Goal: Information Seeking & Learning: Learn about a topic

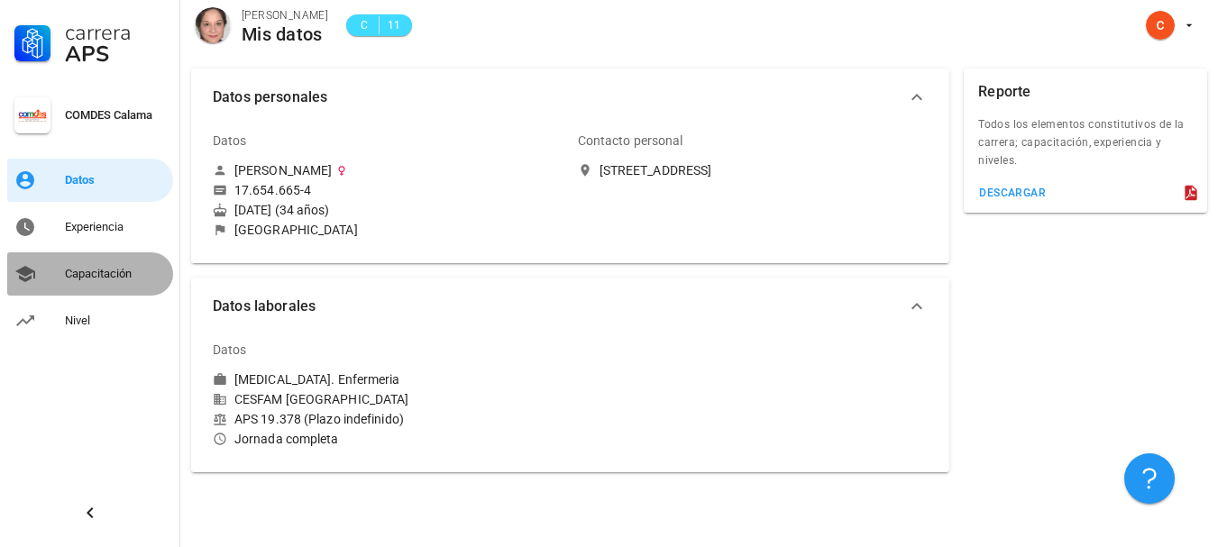
click at [113, 283] on div "Capacitación" at bounding box center [115, 274] width 101 height 29
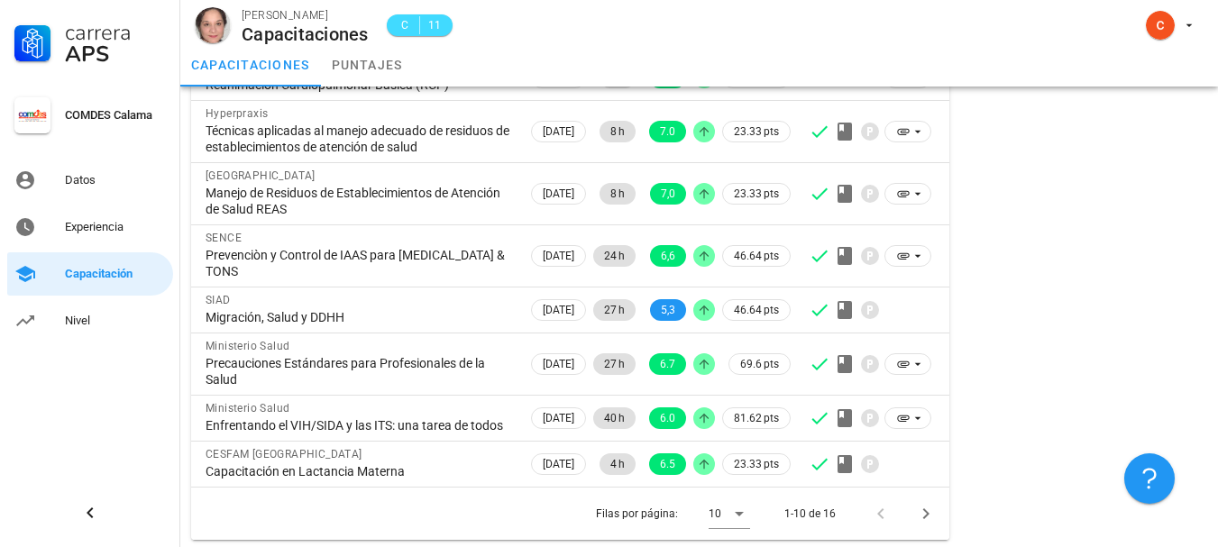
scroll to position [333, 0]
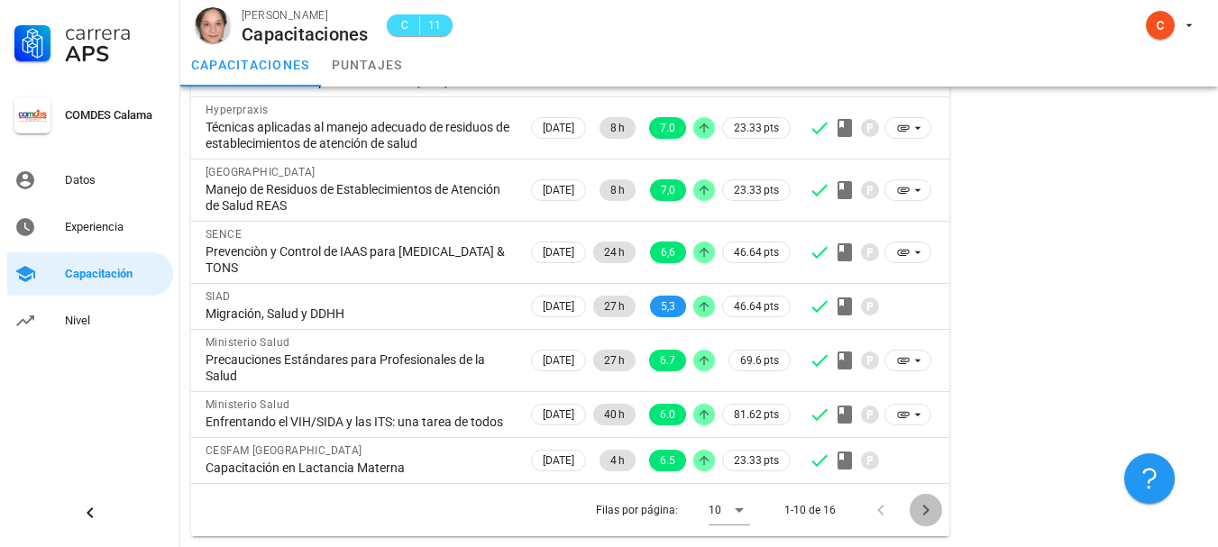
click at [921, 509] on icon "Página siguiente" at bounding box center [926, 510] width 22 height 22
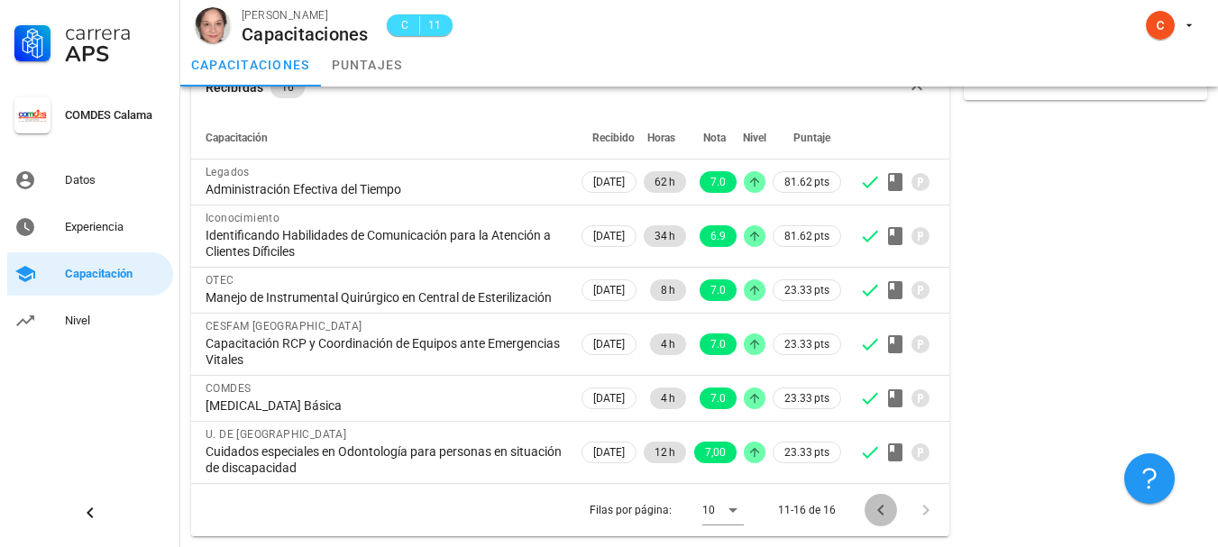
click at [883, 509] on icon "Página anterior" at bounding box center [881, 510] width 22 height 22
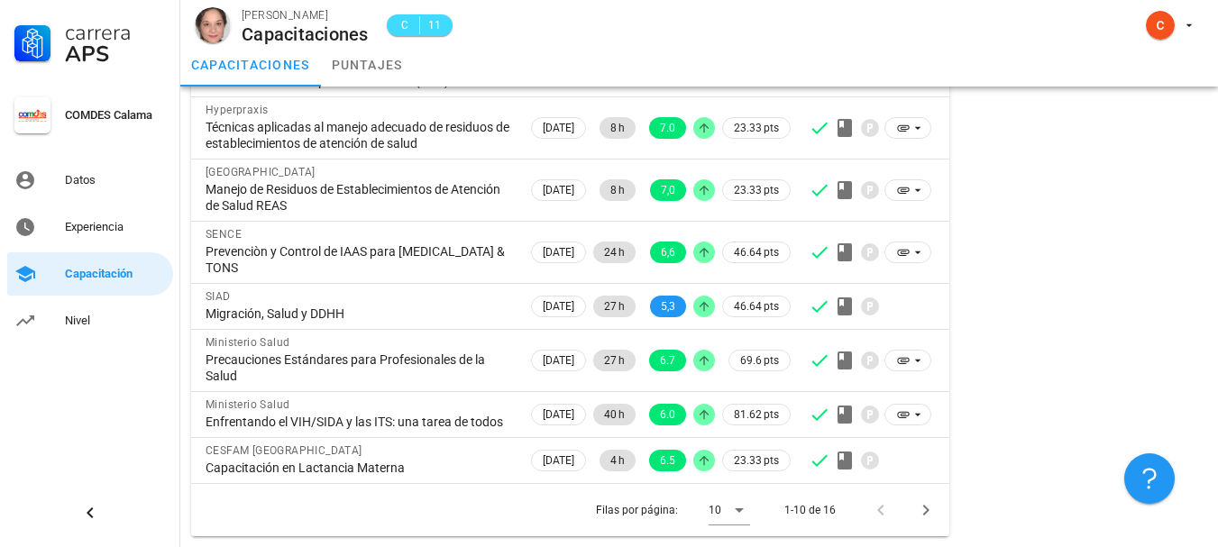
scroll to position [333, 0]
click at [927, 505] on icon "Página siguiente" at bounding box center [926, 510] width 22 height 22
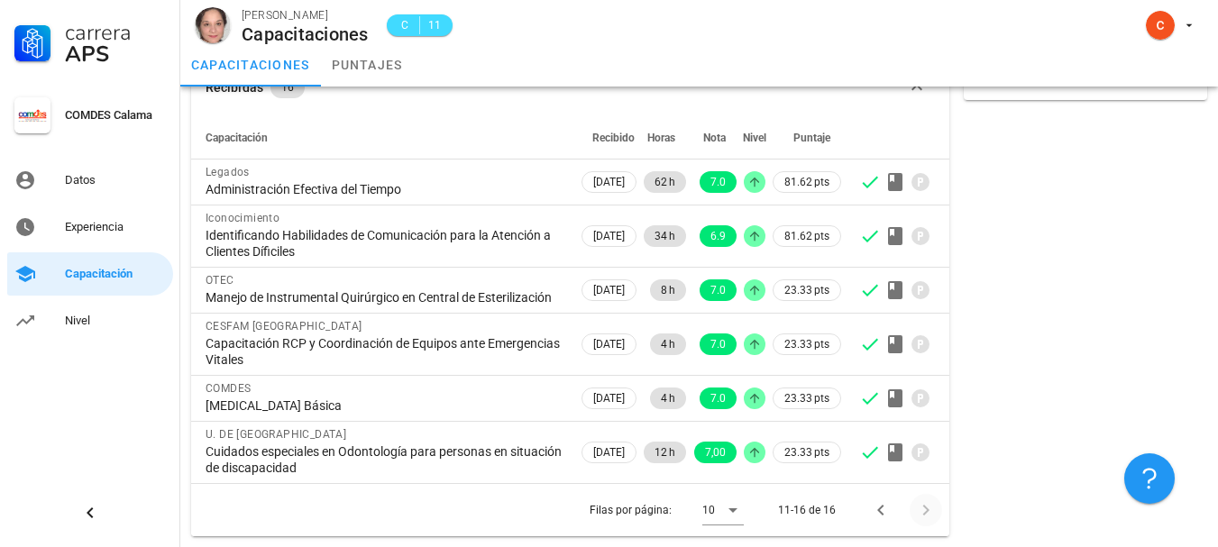
scroll to position [116, 0]
click at [927, 510] on div at bounding box center [922, 510] width 39 height 32
click at [882, 506] on icon "Página anterior" at bounding box center [881, 510] width 22 height 22
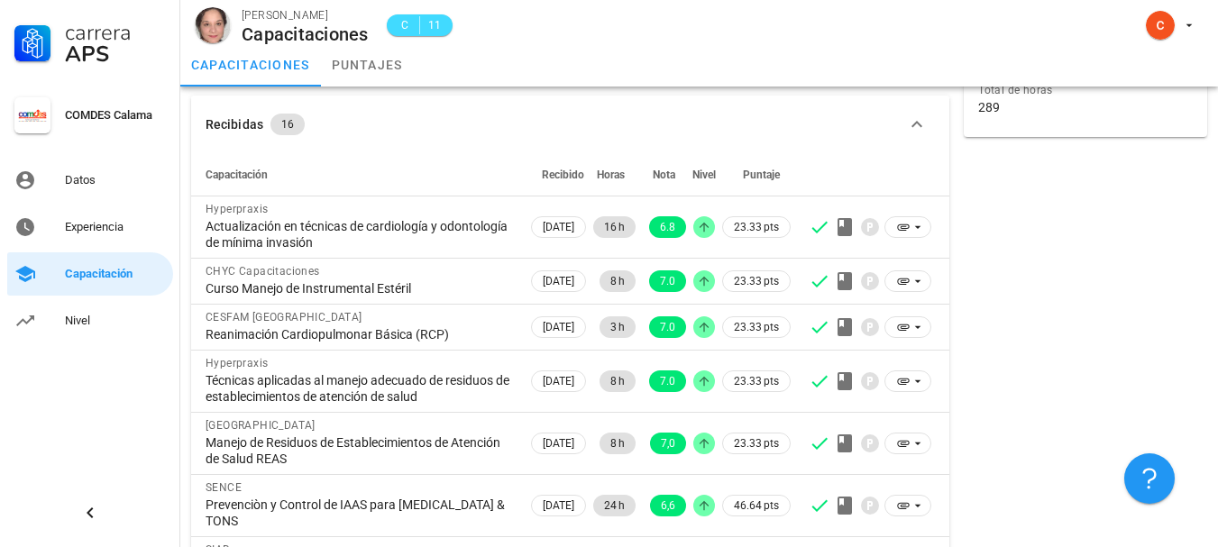
scroll to position [68, 0]
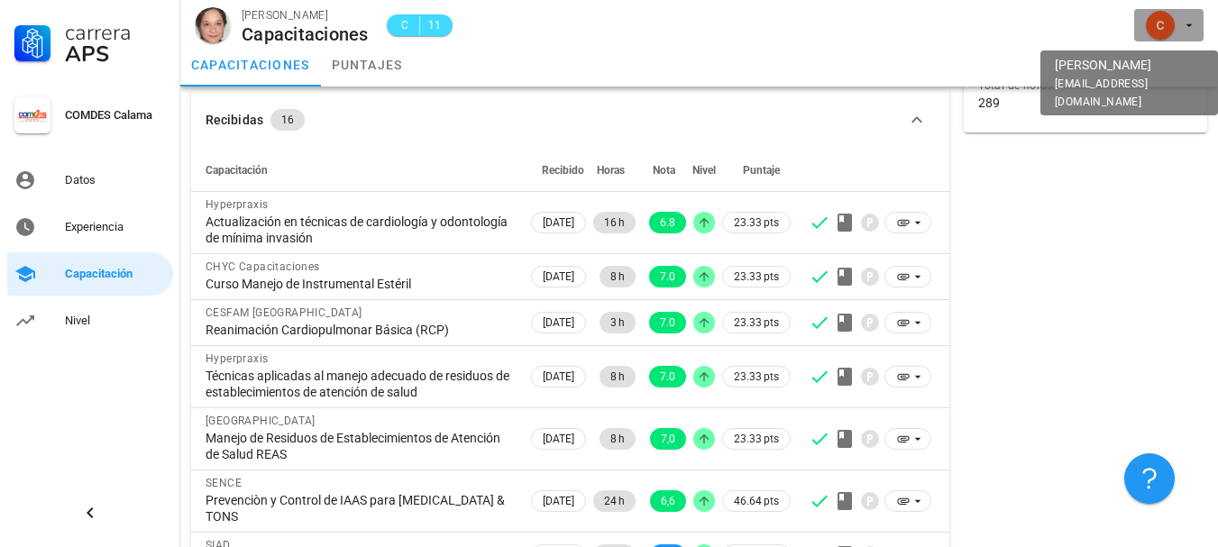
click at [1183, 27] on icon "button" at bounding box center [1189, 25] width 14 height 14
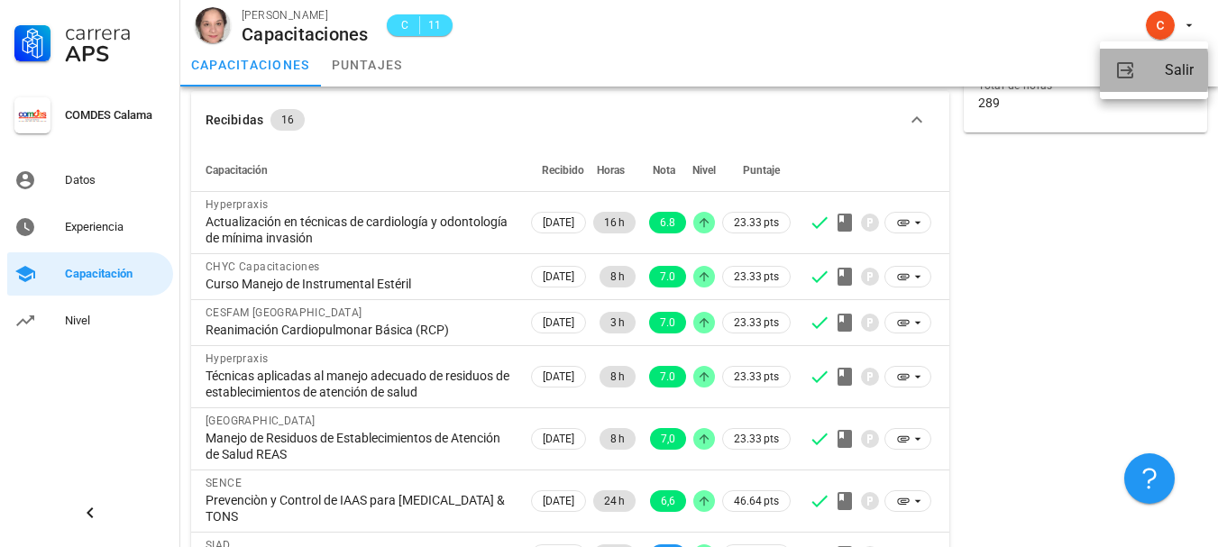
click at [1189, 62] on div "Salir" at bounding box center [1179, 70] width 29 height 36
